Goal: Information Seeking & Learning: Learn about a topic

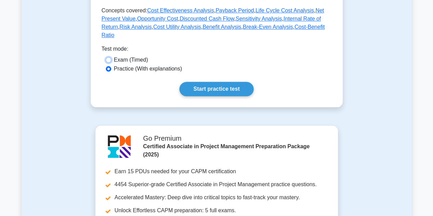
click at [109, 57] on input "Exam (Timed)" at bounding box center [108, 59] width 5 height 5
radio input "true"
click at [108, 66] on input "Practice (With explanations)" at bounding box center [108, 68] width 5 height 5
radio input "true"
click at [108, 57] on input "Exam (Timed)" at bounding box center [108, 59] width 5 height 5
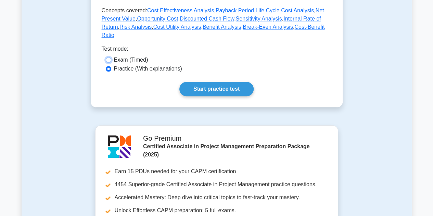
radio input "true"
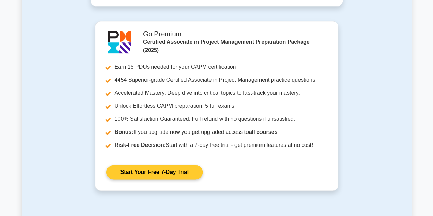
scroll to position [308, 0]
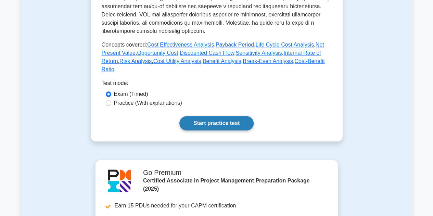
click at [221, 116] on link "Start practice test" at bounding box center [216, 123] width 74 height 14
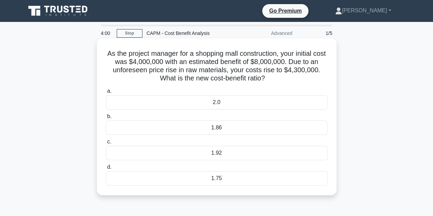
click at [226, 152] on div "1.92" at bounding box center [217, 153] width 222 height 14
click at [106, 144] on input "c. 1.92" at bounding box center [106, 142] width 0 height 4
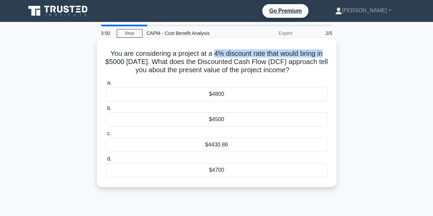
drag, startPoint x: 213, startPoint y: 53, endPoint x: 296, endPoint y: 54, distance: 82.8
click at [346, 51] on div "You are considering a project at a 4% discount rate that would bring in $5000 […" at bounding box center [217, 118] width 390 height 157
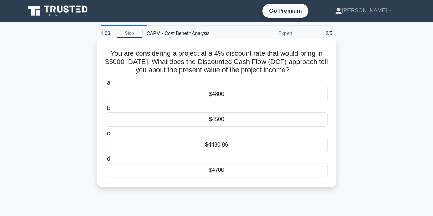
click at [233, 93] on div "$4800" at bounding box center [217, 94] width 222 height 14
click at [106, 85] on input "a. $4800" at bounding box center [106, 83] width 0 height 4
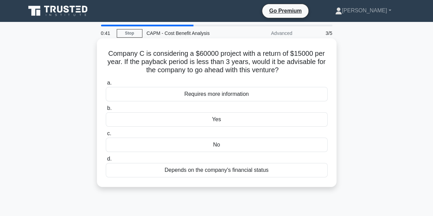
click at [225, 144] on div "No" at bounding box center [217, 145] width 222 height 14
click at [106, 136] on input "c. No" at bounding box center [106, 133] width 0 height 4
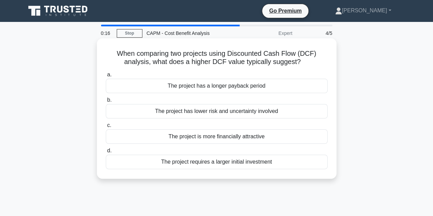
click at [231, 111] on div "The project has lower risk and uncertainty involved" at bounding box center [217, 111] width 222 height 14
click at [106, 102] on input "b. The project has lower risk and uncertainty involved" at bounding box center [106, 100] width 0 height 4
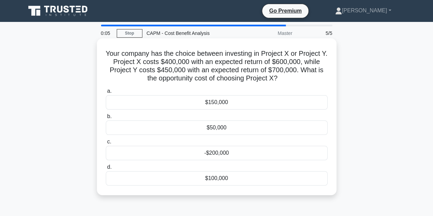
click at [224, 150] on div "-$200,000" at bounding box center [217, 153] width 222 height 14
click at [106, 144] on input "c. -$200,000" at bounding box center [106, 142] width 0 height 4
